Goal: Transaction & Acquisition: Book appointment/travel/reservation

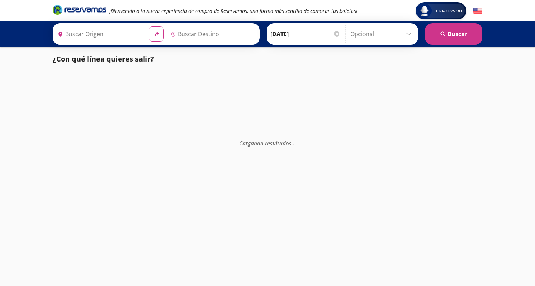
type input "[GEOGRAPHIC_DATA], [GEOGRAPHIC_DATA]"
type input "Querétaro, Querétaro"
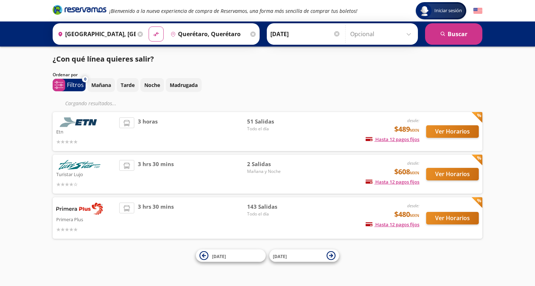
click at [317, 81] on div "Mañana Tarde Noche Madrugada" at bounding box center [284, 85] width 395 height 14
click at [442, 134] on button "Ver Horarios" at bounding box center [452, 131] width 53 height 13
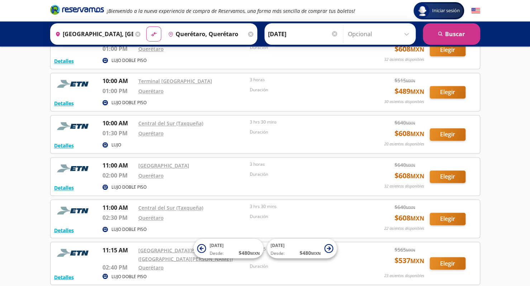
scroll to position [502, 0]
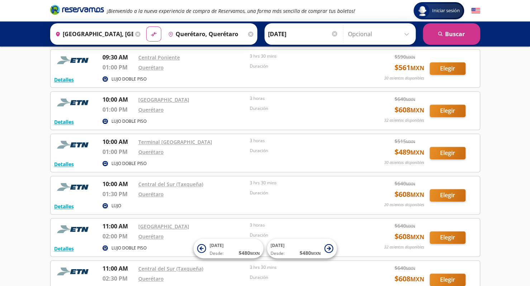
click at [293, 37] on input "[DATE]" at bounding box center [303, 34] width 70 height 18
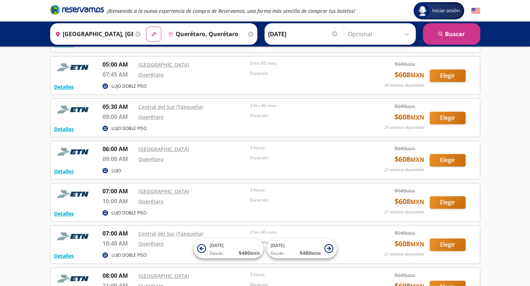
scroll to position [0, 0]
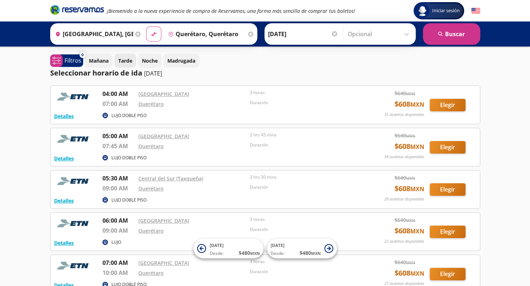
click at [129, 61] on p "Tarde" at bounding box center [125, 61] width 14 height 8
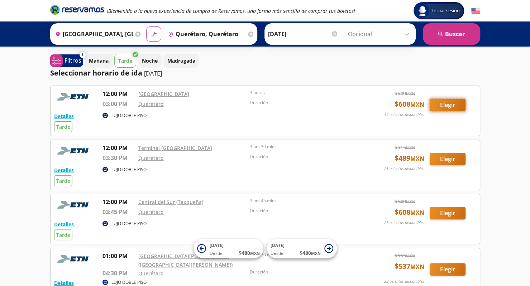
click at [448, 107] on button "Elegir" at bounding box center [448, 105] width 36 height 13
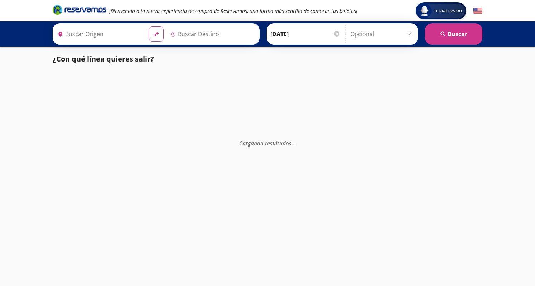
type input "[GEOGRAPHIC_DATA], [GEOGRAPHIC_DATA]"
type input "Querétaro, Querétaro"
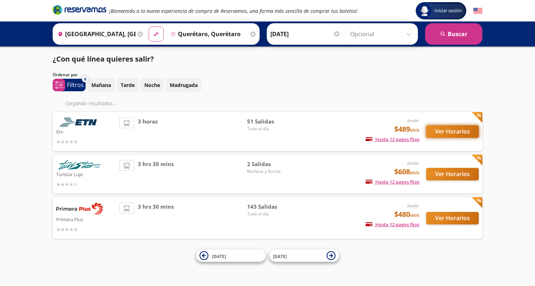
click at [456, 133] on button "Ver Horarios" at bounding box center [452, 131] width 53 height 13
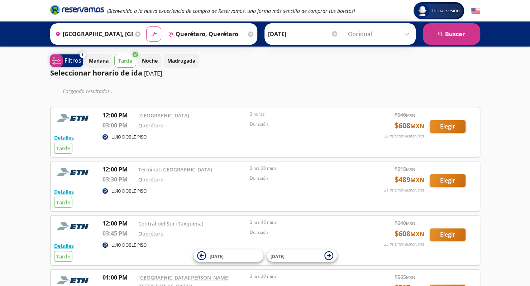
click at [75, 64] on p "Filtros" at bounding box center [72, 60] width 17 height 9
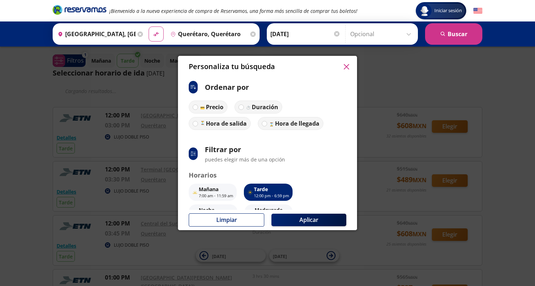
click at [348, 67] on icon "button" at bounding box center [346, 66] width 5 height 5
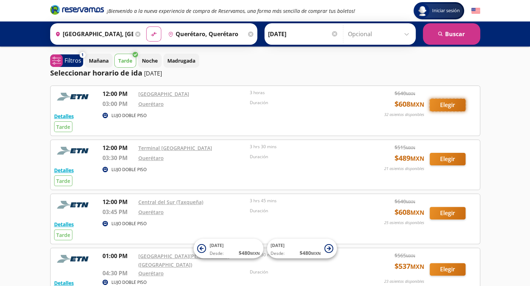
click at [445, 106] on button "Elegir" at bounding box center [448, 105] width 36 height 13
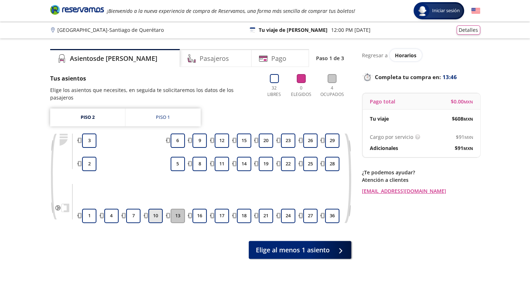
click at [156, 209] on button "10" at bounding box center [155, 216] width 14 height 14
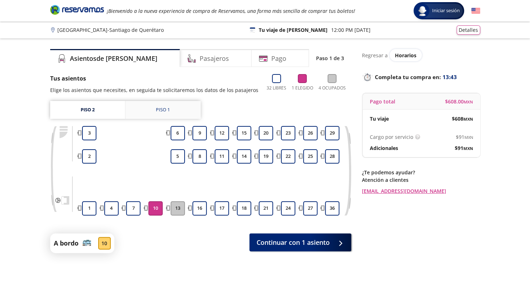
click at [162, 105] on link "Piso 1" at bounding box center [162, 110] width 75 height 18
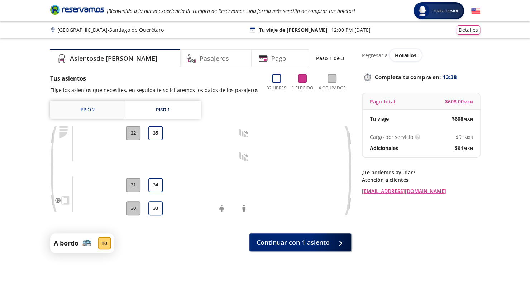
click at [85, 111] on link "Piso 2" at bounding box center [87, 110] width 75 height 18
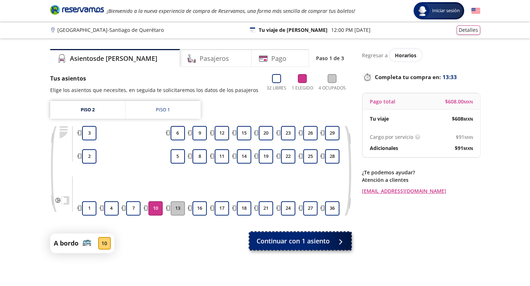
click at [319, 243] on span "Continuar con 1 asiento" at bounding box center [293, 241] width 73 height 10
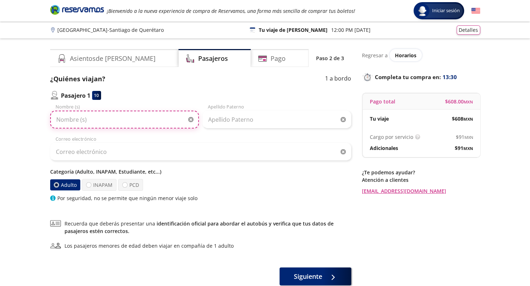
click at [94, 120] on input "Nombre (s)" at bounding box center [124, 120] width 149 height 18
type input "Shengwen"
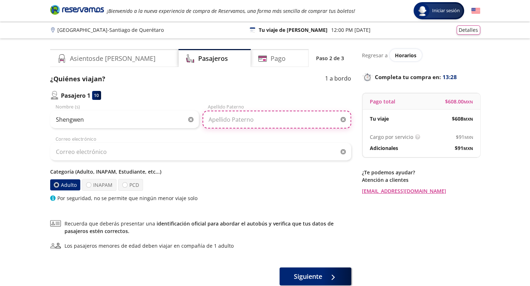
click at [227, 121] on input "Apellido Paterno" at bounding box center [276, 120] width 149 height 18
type input "Wei"
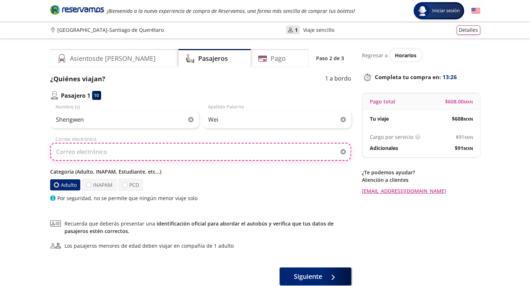
click at [120, 152] on input "Correo electrónico" at bounding box center [200, 152] width 301 height 18
type input "[EMAIL_ADDRESS][DOMAIN_NAME]"
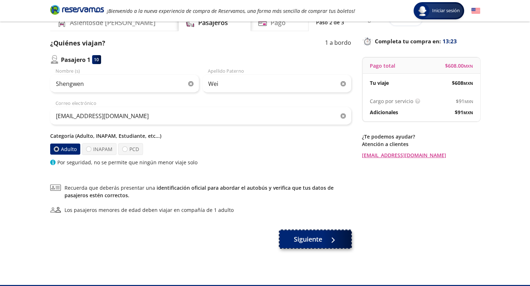
click at [324, 238] on button "Siguiente" at bounding box center [315, 239] width 72 height 18
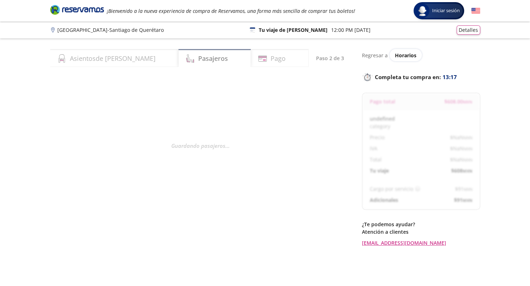
select select "MX"
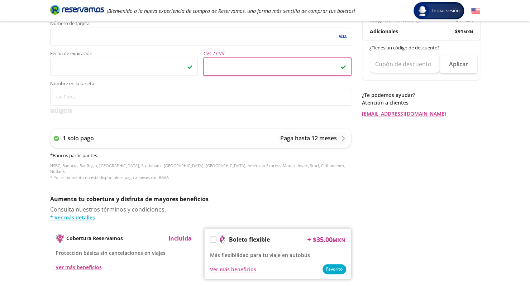
scroll to position [215, 0]
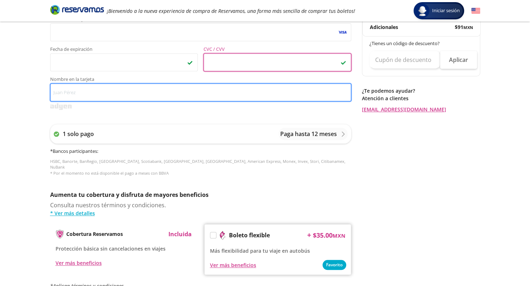
click at [86, 94] on input "Nombre en la tarjeta" at bounding box center [200, 92] width 301 height 18
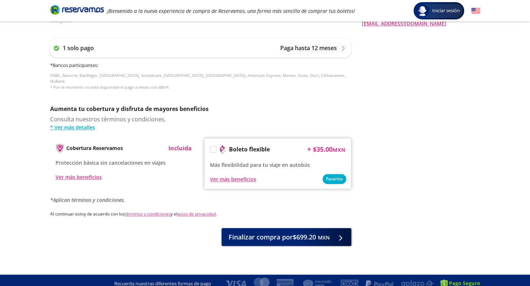
scroll to position [301, 0]
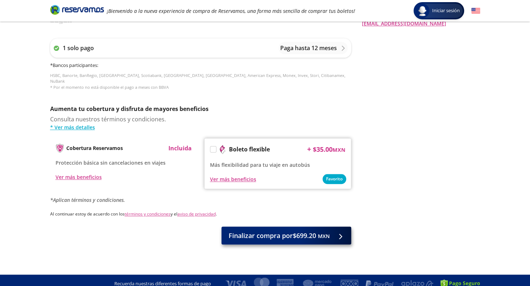
type input "[PERSON_NAME]"
click at [296, 234] on span "Finalizar compra por $699.20 MXN" at bounding box center [279, 236] width 101 height 10
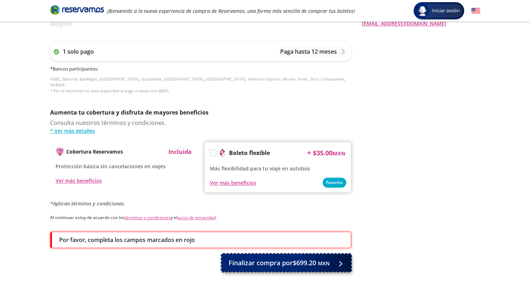
scroll to position [328, 0]
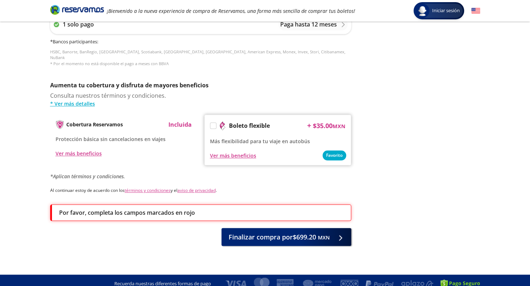
click at [211, 123] on label at bounding box center [213, 126] width 6 height 6
click at [211, 125] on input "Boleto flexible" at bounding box center [212, 127] width 5 height 5
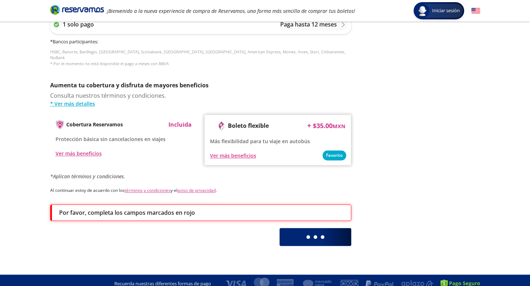
click at [213, 125] on div at bounding box center [212, 125] width 1 height 1
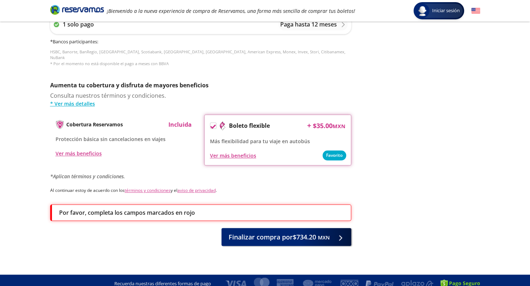
click at [214, 125] on icon at bounding box center [212, 127] width 5 height 4
click at [214, 125] on input "Boleto flexible" at bounding box center [212, 127] width 5 height 5
click at [217, 209] on div "Por favor, completa los campos marcados en rojo" at bounding box center [201, 213] width 284 height 9
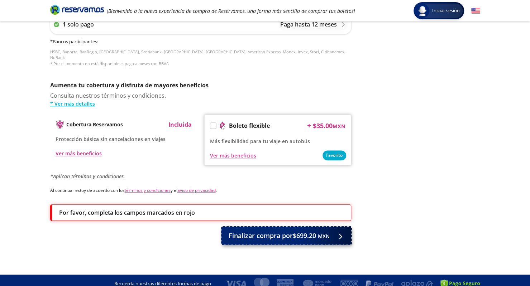
click at [267, 231] on span "Finalizar compra por $699.20 MXN" at bounding box center [279, 236] width 101 height 10
drag, startPoint x: 255, startPoint y: 229, endPoint x: 312, endPoint y: 230, distance: 56.6
click at [312, 231] on span "Finalizar compra por $699.20 MXN" at bounding box center [279, 236] width 101 height 10
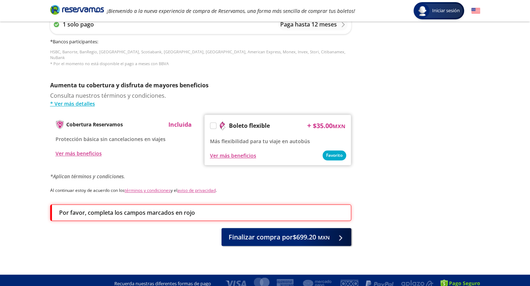
click at [337, 151] on div "Ver más beneficios" at bounding box center [277, 155] width 135 height 9
click at [214, 123] on label at bounding box center [213, 126] width 6 height 6
click at [214, 125] on input "Boleto flexible" at bounding box center [212, 127] width 5 height 5
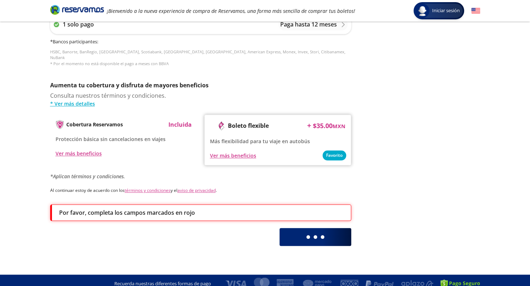
click at [213, 125] on div at bounding box center [212, 125] width 1 height 1
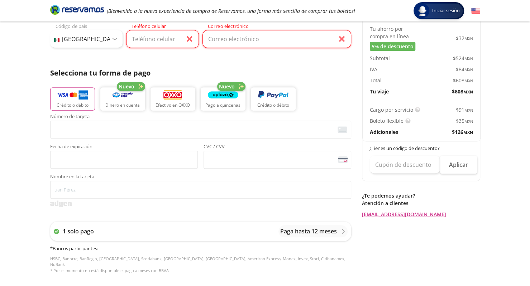
scroll to position [42, 0]
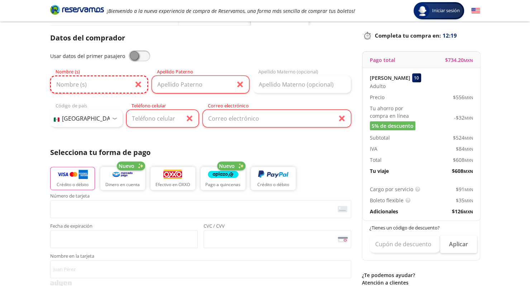
click at [95, 88] on input "Nombre (s)" at bounding box center [99, 85] width 98 height 18
type input "s"
type input "SHENGWEN"
click at [171, 88] on input "Apellido Paterno" at bounding box center [201, 85] width 98 height 18
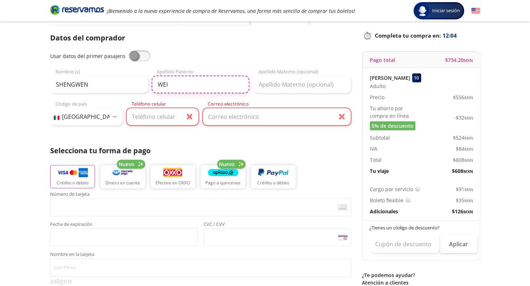
type input "WEI"
click at [158, 116] on input "Teléfono celular" at bounding box center [162, 117] width 73 height 18
type input "55 7833 2300"
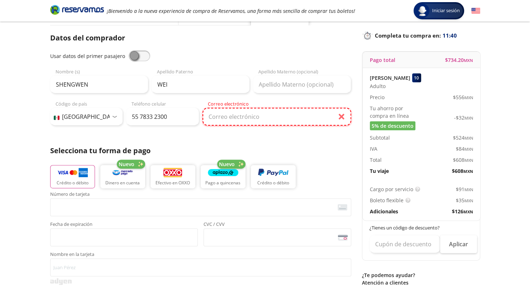
click at [224, 123] on input "Correo electrónico" at bounding box center [276, 117] width 149 height 18
type input "[EMAIL_ADDRESS][DOMAIN_NAME]"
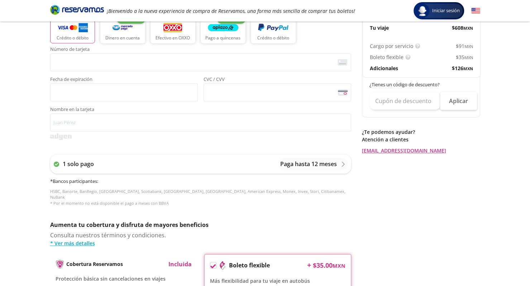
scroll to position [325, 0]
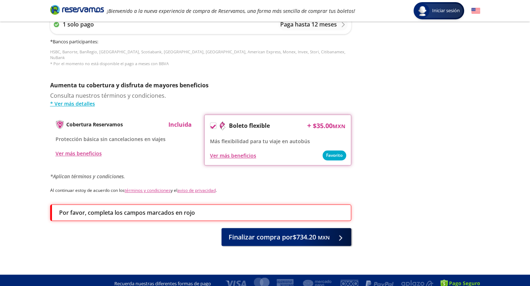
click at [213, 125] on icon at bounding box center [212, 127] width 5 height 4
click at [213, 125] on input "Boleto flexible" at bounding box center [212, 127] width 5 height 5
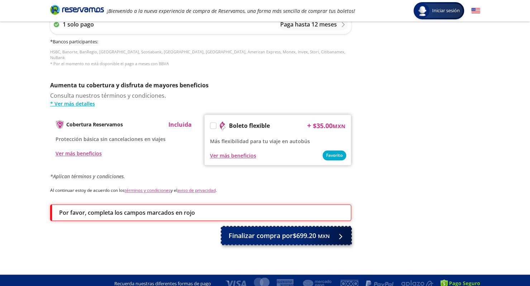
click at [296, 231] on span "Finalizar compra por $699.20 MXN" at bounding box center [279, 236] width 101 height 10
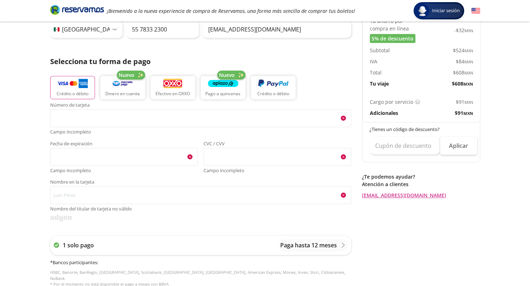
scroll to position [143, 0]
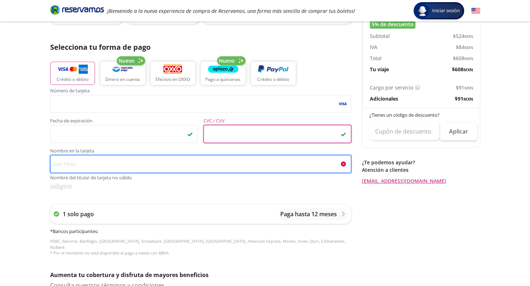
click at [185, 155] on input "Nombre en la tarjeta Nombre del titular de tarjeta no válido" at bounding box center [200, 164] width 301 height 18
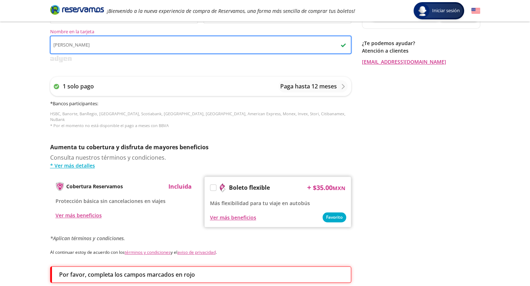
scroll to position [287, 0]
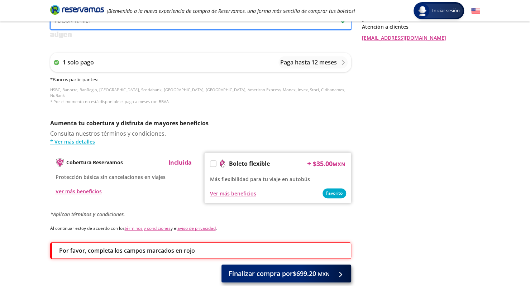
type input "[PERSON_NAME]"
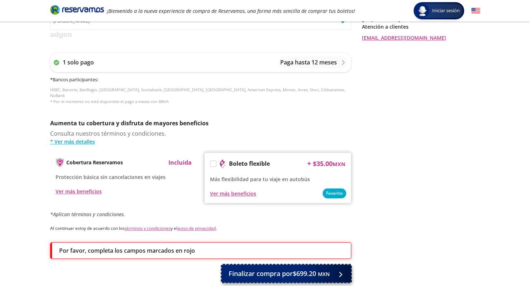
click at [281, 274] on button "Finalizar compra por $699.20 MXN" at bounding box center [286, 274] width 130 height 18
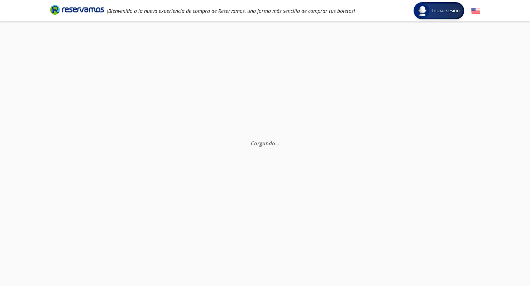
scroll to position [0, 0]
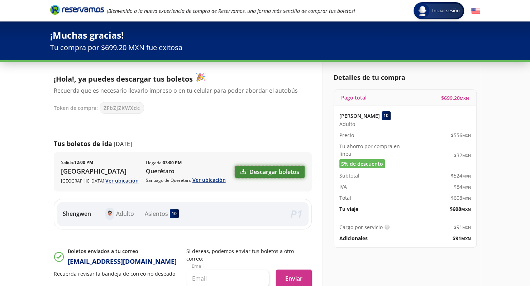
click at [282, 169] on link "Descargar boletos" at bounding box center [270, 172] width 70 height 12
